Goal: Information Seeking & Learning: Understand process/instructions

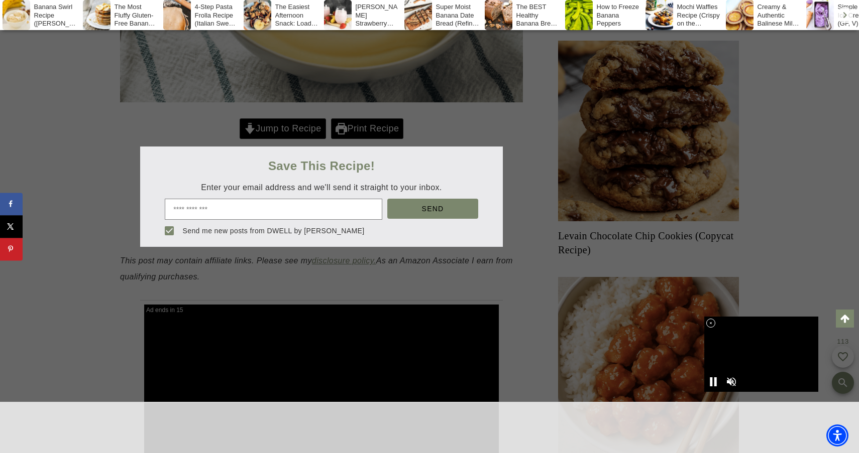
scroll to position [402, 0]
click at [304, 129] on div at bounding box center [429, 226] width 859 height 453
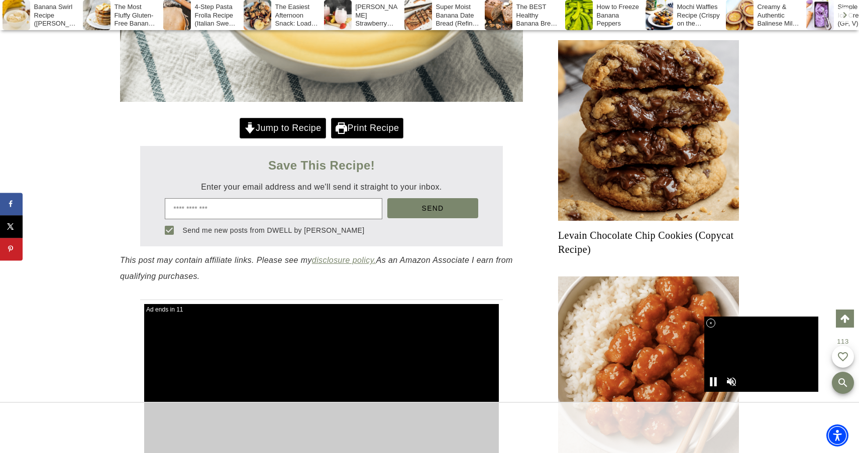
click at [286, 129] on link "Jump to Recipe" at bounding box center [283, 128] width 86 height 21
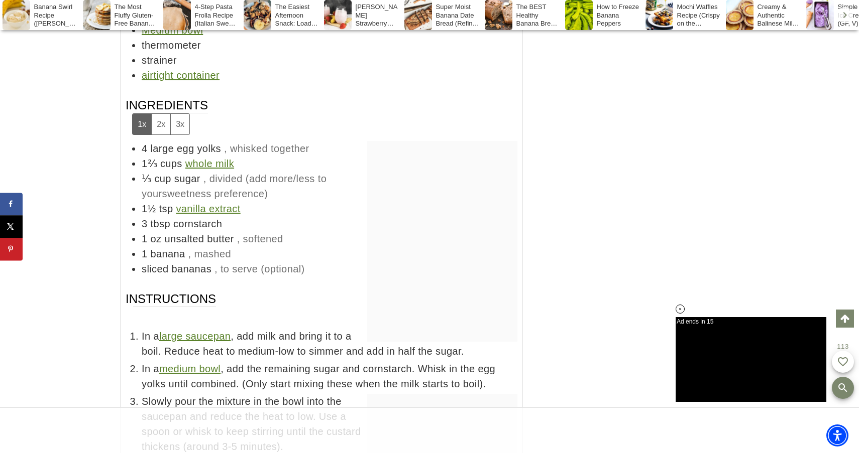
scroll to position [5557, 0]
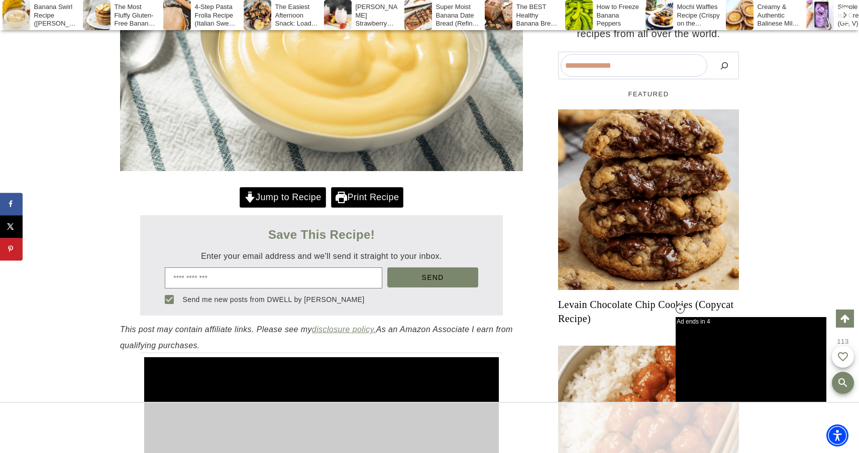
click at [298, 195] on link "Jump to Recipe" at bounding box center [283, 197] width 86 height 21
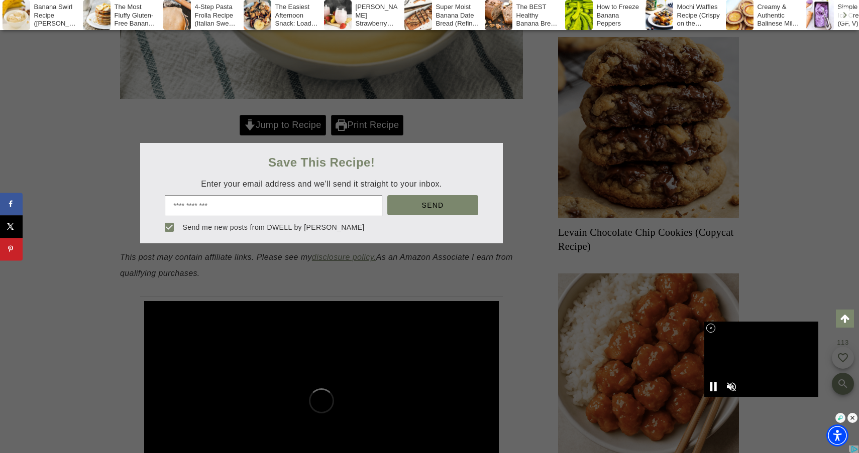
scroll to position [396, 0]
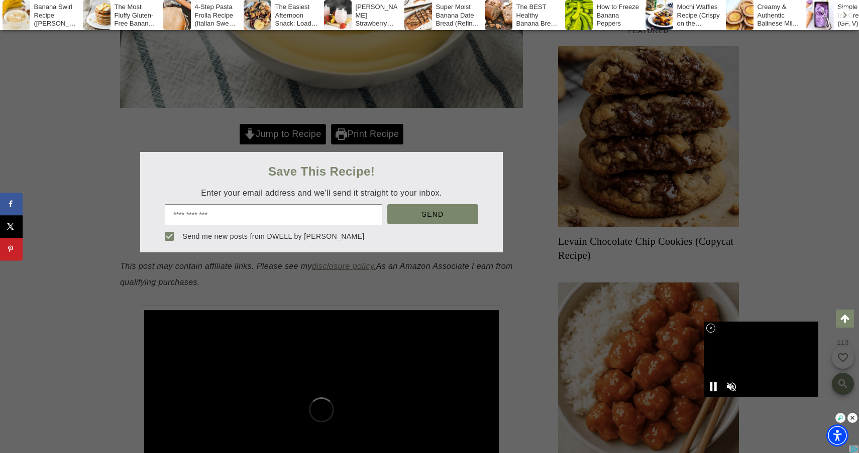
click at [297, 132] on div at bounding box center [429, 226] width 859 height 453
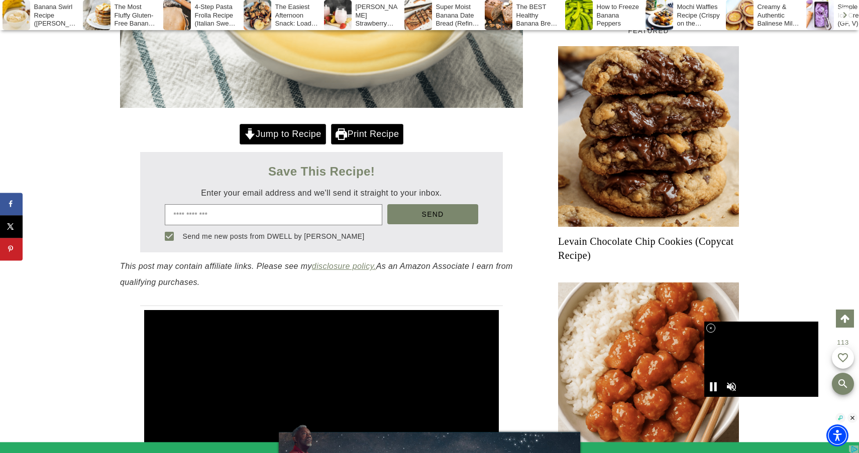
click at [297, 132] on link "Jump to Recipe" at bounding box center [283, 134] width 86 height 21
